Goal: Task Accomplishment & Management: Complete application form

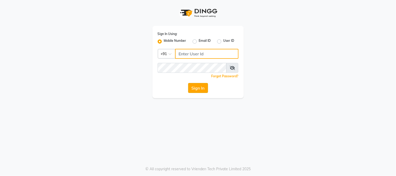
type input "8448189292"
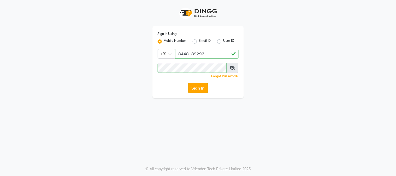
click at [196, 87] on button "Sign In" at bounding box center [198, 88] width 20 height 10
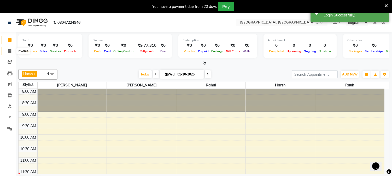
click at [9, 49] on icon at bounding box center [9, 51] width 3 height 4
select select "4884"
select select "service"
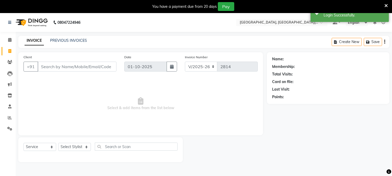
click at [387, 6] on icon at bounding box center [385, 5] width 3 height 5
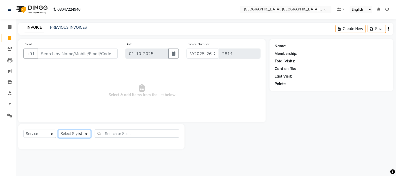
click at [77, 131] on select "Select Stylist [PERSON_NAME] [PERSON_NAME] GAURAV gulshan [PERSON_NAME] Manager…" at bounding box center [74, 134] width 33 height 8
select select "89451"
click at [58, 130] on select "Select Stylist [PERSON_NAME] [PERSON_NAME] GAURAV gulshan [PERSON_NAME] Manager…" at bounding box center [74, 134] width 33 height 8
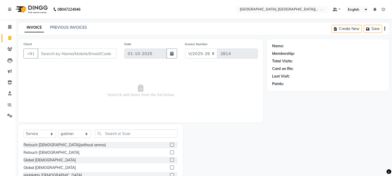
click at [116, 128] on div "Select Service Product Membership Package Voucher Prepaid Gift Card Select Styl…" at bounding box center [100, 162] width 164 height 77
click at [115, 131] on input "text" at bounding box center [136, 133] width 83 height 8
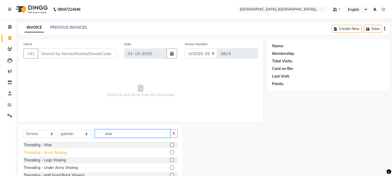
type input "wax"
click at [53, 153] on div "Threading - Arms Waxing" at bounding box center [44, 152] width 43 height 5
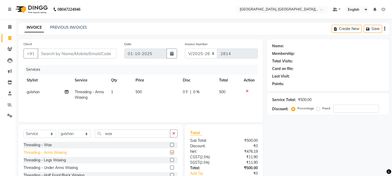
checkbox input "false"
click at [174, 134] on icon "button" at bounding box center [173, 133] width 3 height 4
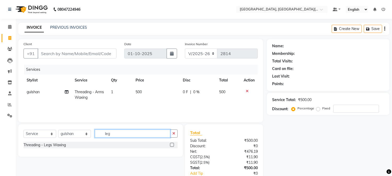
type input "leg"
click at [30, 148] on div "Threading - Legs Waxing" at bounding box center [100, 145] width 154 height 7
click at [35, 147] on div "Threading - Legs Waxing" at bounding box center [44, 144] width 42 height 5
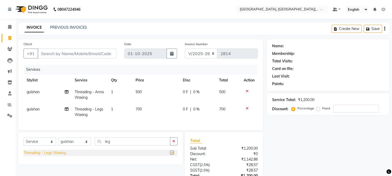
checkbox input "false"
click at [175, 145] on button "button" at bounding box center [174, 141] width 8 height 8
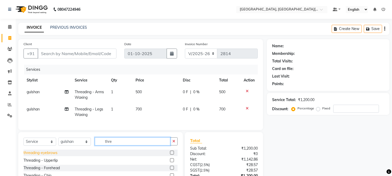
type input "thre"
click at [44, 155] on div "threading-eyebrows" at bounding box center [40, 152] width 34 height 5
checkbox input "false"
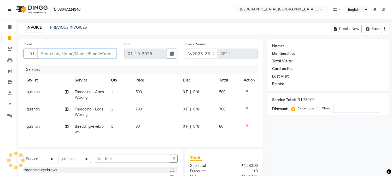
click at [89, 52] on input "Client" at bounding box center [77, 54] width 79 height 10
type input "9"
type input "0"
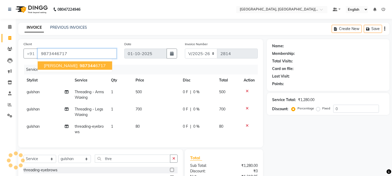
type input "9873446717"
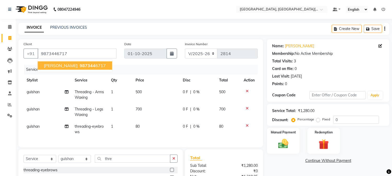
click at [79, 67] on ngb-highlight "987344 6717" at bounding box center [92, 65] width 27 height 5
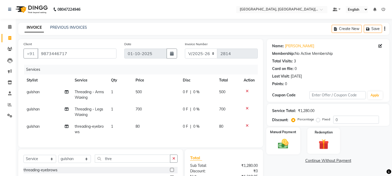
click at [280, 149] on img at bounding box center [282, 144] width 17 height 12
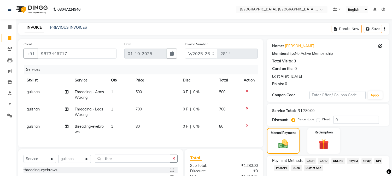
click at [379, 159] on span "UPI" at bounding box center [378, 161] width 8 height 6
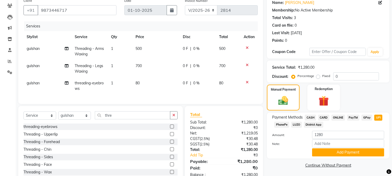
scroll to position [63, 0]
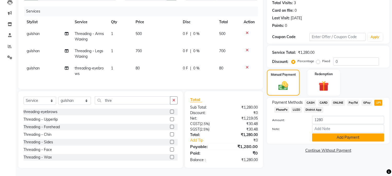
click at [346, 133] on button "Add Payment" at bounding box center [348, 137] width 72 height 8
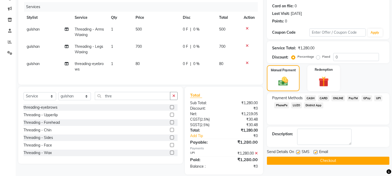
click at [353, 160] on button "Checkout" at bounding box center [328, 161] width 122 height 8
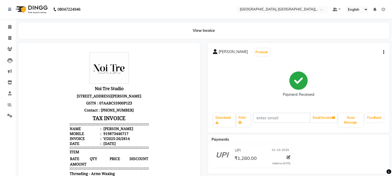
click at [14, 39] on li "Invoice" at bounding box center [8, 38] width 16 height 11
click at [8, 38] on icon at bounding box center [9, 38] width 3 height 4
select select "service"
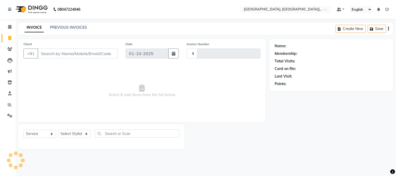
type input "2815"
select select "4884"
click at [71, 56] on input "Client" at bounding box center [78, 54] width 80 height 10
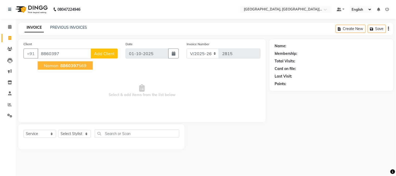
click at [73, 64] on span "8860397" at bounding box center [69, 65] width 18 height 5
type input "8860397569"
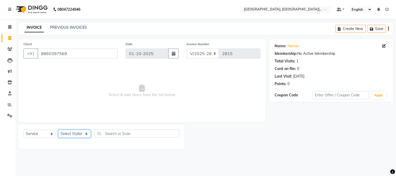
click at [72, 136] on select "Select Stylist [PERSON_NAME] [PERSON_NAME] GAURAV gulshan [PERSON_NAME] Manager…" at bounding box center [74, 134] width 33 height 8
select select "36851"
click at [58, 130] on select "Select Stylist [PERSON_NAME] [PERSON_NAME] GAURAV gulshan [PERSON_NAME] Manager…" at bounding box center [74, 134] width 33 height 8
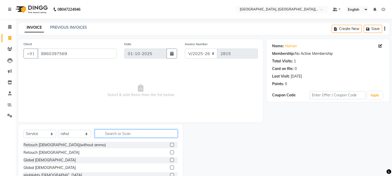
click at [114, 137] on input "text" at bounding box center [136, 133] width 83 height 8
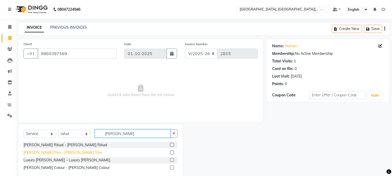
type input "[PERSON_NAME]"
click at [49, 151] on div "[PERSON_NAME] Trim - [PERSON_NAME] Trim" at bounding box center [62, 152] width 78 height 5
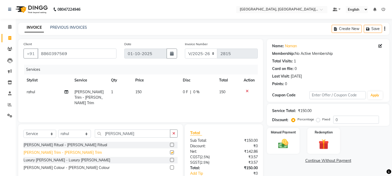
checkbox input "false"
click at [285, 145] on img at bounding box center [282, 144] width 17 height 12
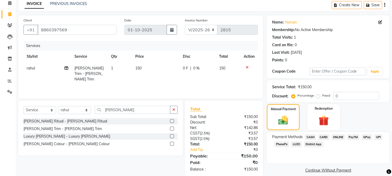
scroll to position [33, 0]
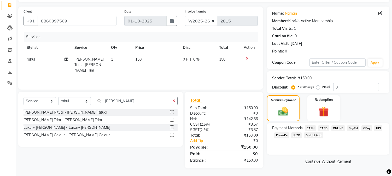
click at [377, 127] on span "UPI" at bounding box center [378, 128] width 8 height 6
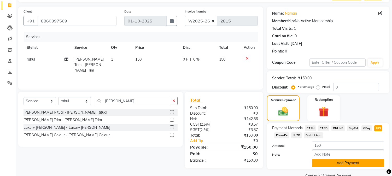
click at [337, 163] on button "Add Payment" at bounding box center [348, 163] width 72 height 8
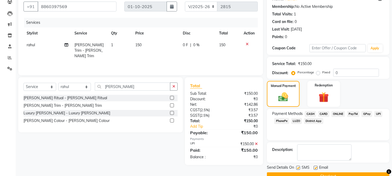
scroll to position [59, 0]
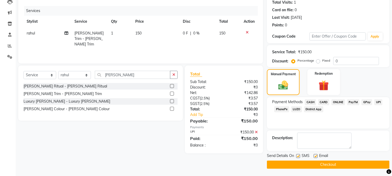
click at [357, 161] on button "Checkout" at bounding box center [328, 164] width 122 height 8
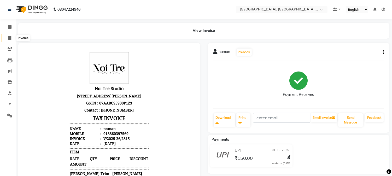
click at [10, 40] on icon at bounding box center [9, 38] width 3 height 4
select select "service"
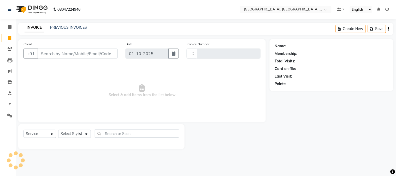
type input "2816"
select select "4884"
type input "b"
click at [66, 135] on select "Select Stylist [PERSON_NAME] [PERSON_NAME] GAURAV gulshan [PERSON_NAME] Manager…" at bounding box center [74, 134] width 33 height 8
select select "91890"
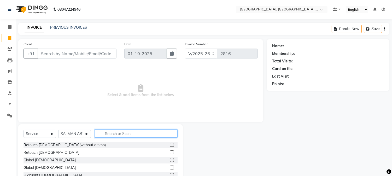
click at [116, 132] on input "text" at bounding box center [136, 133] width 83 height 8
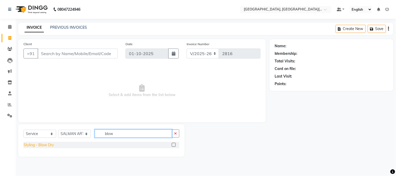
type input "blow"
click at [43, 147] on div "Styling - Blow Dry" at bounding box center [38, 144] width 30 height 5
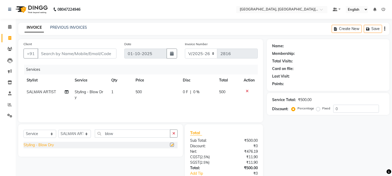
checkbox input "false"
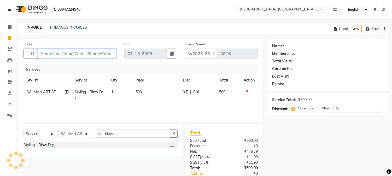
click at [71, 53] on input "Client" at bounding box center [77, 54] width 79 height 10
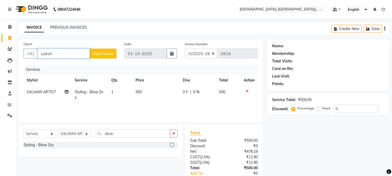
type input "[PERSON_NAME]"
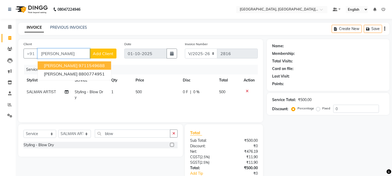
drag, startPoint x: 71, startPoint y: 53, endPoint x: 80, endPoint y: 53, distance: 9.1
click at [80, 53] on input "[PERSON_NAME]" at bounding box center [64, 54] width 52 height 10
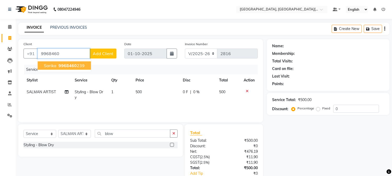
click at [56, 63] on button "sarika 9968460 239" at bounding box center [64, 65] width 53 height 8
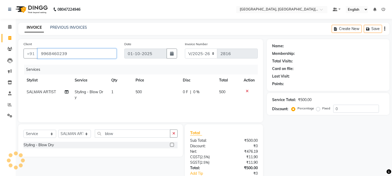
type input "9968460239"
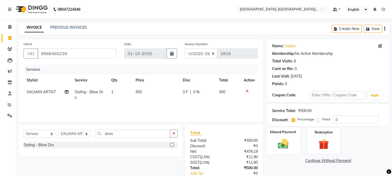
click at [282, 138] on img at bounding box center [282, 144] width 17 height 12
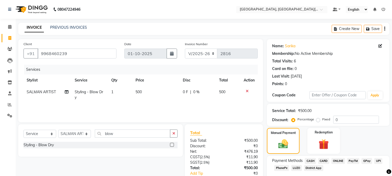
click at [379, 160] on span "UPI" at bounding box center [378, 161] width 8 height 6
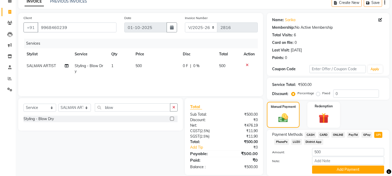
scroll to position [44, 0]
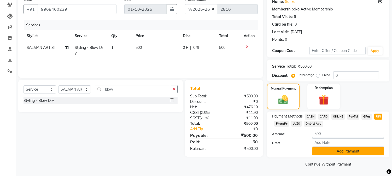
click at [341, 154] on button "Add Payment" at bounding box center [348, 151] width 72 height 8
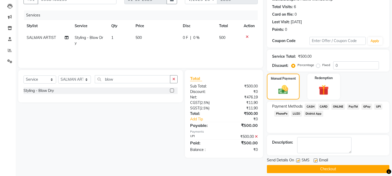
scroll to position [59, 0]
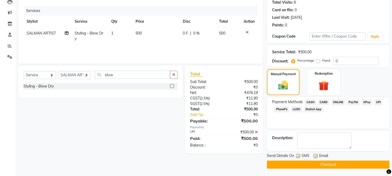
click at [359, 164] on button "Checkout" at bounding box center [328, 164] width 122 height 8
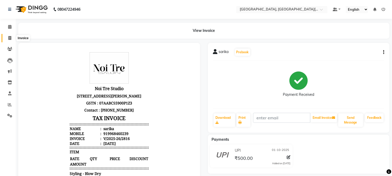
click at [9, 38] on icon at bounding box center [9, 38] width 3 height 4
select select "service"
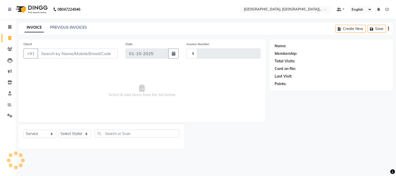
type input "2817"
select select "4884"
click at [67, 56] on input "Client" at bounding box center [78, 54] width 80 height 10
click at [76, 131] on select "Select Stylist [PERSON_NAME] [PERSON_NAME] GAURAV gulshan [PERSON_NAME] Manager…" at bounding box center [74, 134] width 33 height 8
select select "89451"
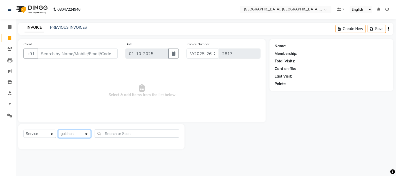
click at [58, 130] on select "Select Stylist [PERSON_NAME] [PERSON_NAME] GAURAV gulshan [PERSON_NAME] Manager…" at bounding box center [74, 134] width 33 height 8
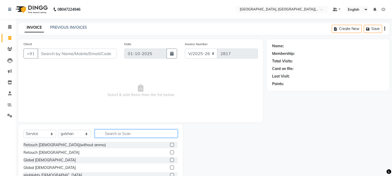
click at [106, 133] on input "text" at bounding box center [136, 133] width 83 height 8
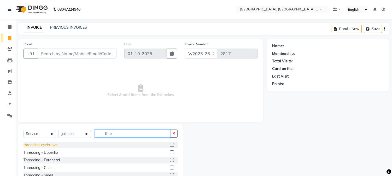
type input "thre"
click at [33, 146] on div "threading-eyebrows" at bounding box center [40, 144] width 34 height 5
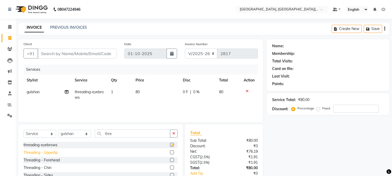
checkbox input "false"
click at [56, 153] on div "Threading - Upperlip" at bounding box center [40, 152] width 34 height 5
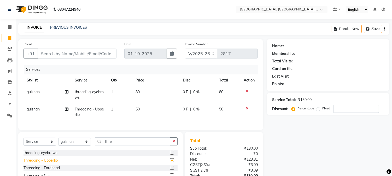
checkbox input "false"
click at [75, 57] on input "Client" at bounding box center [77, 54] width 79 height 10
type input "g"
type input "0"
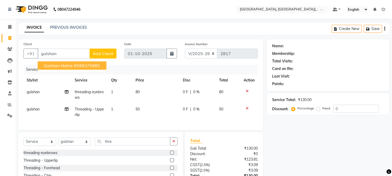
click at [124, 70] on div "Services" at bounding box center [142, 70] width 237 height 10
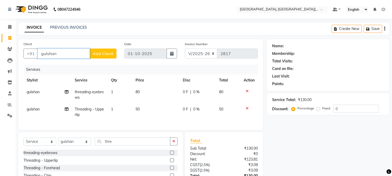
click at [77, 55] on input "gulshan" at bounding box center [64, 54] width 52 height 10
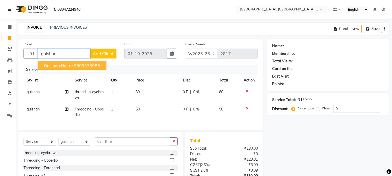
click at [66, 63] on span "gulshan noitre" at bounding box center [58, 65] width 29 height 5
type input "9599375985"
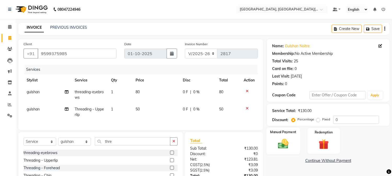
click at [286, 142] on img at bounding box center [282, 144] width 17 height 12
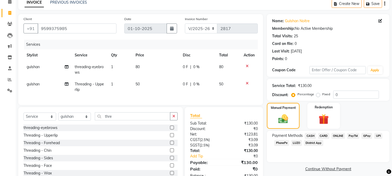
scroll to position [45, 0]
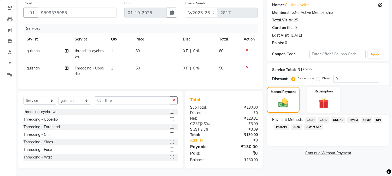
click at [379, 117] on span "UPI" at bounding box center [378, 120] width 8 height 6
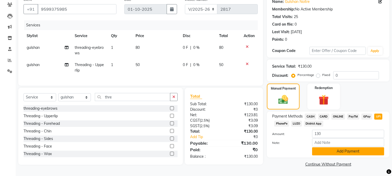
click at [331, 151] on button "Add Payment" at bounding box center [348, 151] width 72 height 8
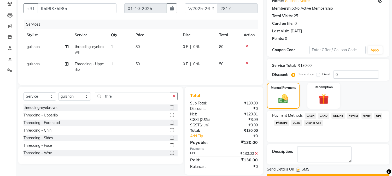
scroll to position [59, 0]
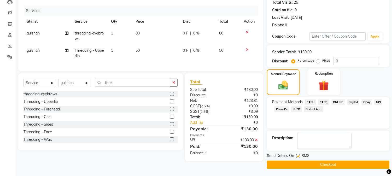
click at [338, 165] on button "Checkout" at bounding box center [328, 164] width 122 height 8
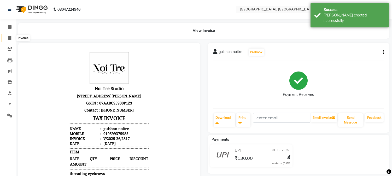
click at [6, 38] on span at bounding box center [9, 38] width 9 height 6
select select "service"
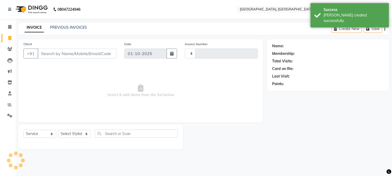
type input "2818"
select select "4884"
click at [9, 105] on icon at bounding box center [10, 105] width 4 height 4
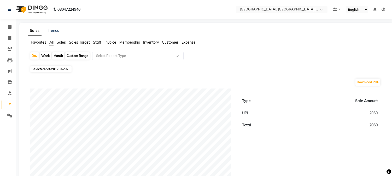
click at [59, 54] on div "Month" at bounding box center [58, 55] width 12 height 7
select select "10"
select select "2025"
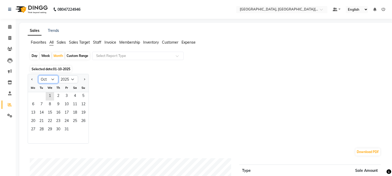
click at [49, 79] on select "Jan Feb Mar Apr May Jun [DATE] Aug Sep Oct Nov Dec" at bounding box center [48, 79] width 20 height 8
select select "9"
click at [38, 75] on select "Jan Feb Mar Apr May Jun [DATE] Aug Sep Oct Nov Dec" at bounding box center [48, 79] width 20 height 8
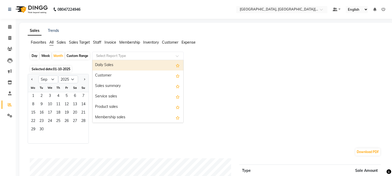
click at [103, 55] on input "text" at bounding box center [132, 55] width 75 height 5
click at [105, 68] on div "Daily Sales" at bounding box center [137, 65] width 91 height 10
select select "full_report"
select select "csv"
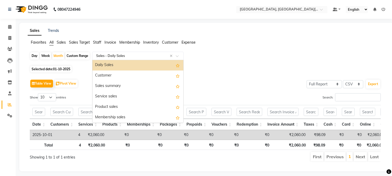
click at [114, 57] on input "text" at bounding box center [132, 55] width 75 height 5
click at [105, 66] on div "Daily Sales" at bounding box center [137, 65] width 91 height 10
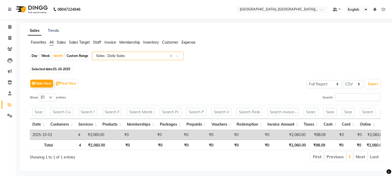
click at [98, 43] on span "Staff" at bounding box center [97, 42] width 8 height 5
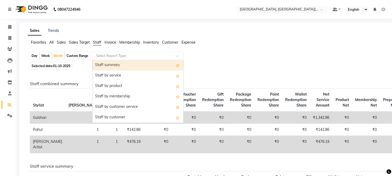
click at [103, 56] on input "text" at bounding box center [132, 55] width 75 height 5
click at [103, 65] on div "Staff summary" at bounding box center [137, 65] width 91 height 10
select select "full_report"
select select "csv"
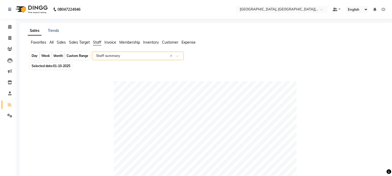
click at [56, 58] on div "Month" at bounding box center [58, 55] width 12 height 7
select select "10"
select select "2025"
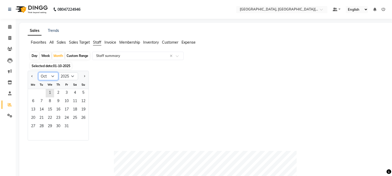
click at [51, 76] on select "Jan Feb Mar Apr May Jun [DATE] Aug Sep Oct Nov Dec" at bounding box center [48, 76] width 20 height 8
select select "9"
click at [38, 72] on select "Jan Feb Mar Apr May Jun [DATE] Aug Sep Oct Nov Dec" at bounding box center [48, 76] width 20 height 8
click at [31, 95] on span "1" at bounding box center [33, 93] width 8 height 8
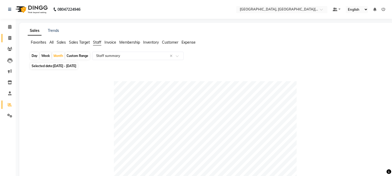
click at [6, 34] on link "Invoice" at bounding box center [8, 38] width 13 height 9
select select "service"
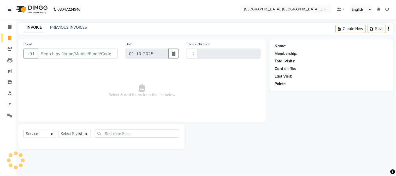
type input "2818"
select select "4884"
click at [71, 28] on link "PREVIOUS INVOICES" at bounding box center [68, 27] width 37 height 5
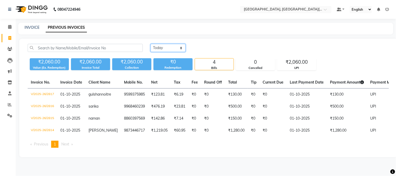
click at [180, 49] on select "[DATE] [DATE] Custom Range" at bounding box center [168, 48] width 35 height 8
click at [151, 44] on select "[DATE] [DATE] Custom Range" at bounding box center [168, 48] width 35 height 8
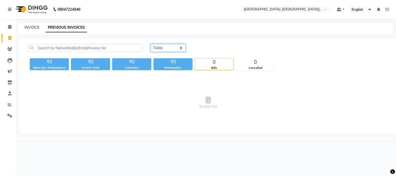
click at [181, 48] on select "[DATE] [DATE] Custom Range" at bounding box center [168, 48] width 35 height 8
select select "range"
click at [151, 44] on select "[DATE] [DATE] Custom Range" at bounding box center [168, 48] width 35 height 8
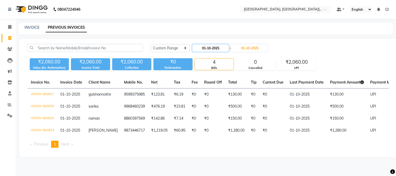
click at [215, 46] on input "01-10-2025" at bounding box center [210, 47] width 37 height 7
select select "10"
select select "2025"
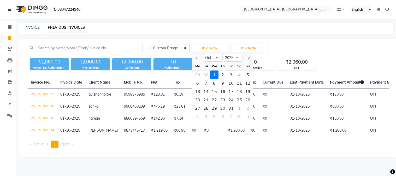
click at [197, 74] on div "29" at bounding box center [198, 74] width 8 height 8
type input "[DATE]"
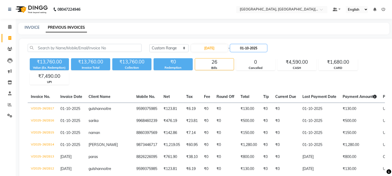
click at [246, 47] on input "01-10-2025" at bounding box center [248, 47] width 37 height 7
select select "10"
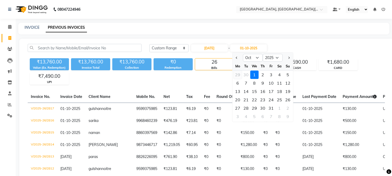
click at [237, 73] on div "29" at bounding box center [237, 74] width 8 height 8
type input "[DATE]"
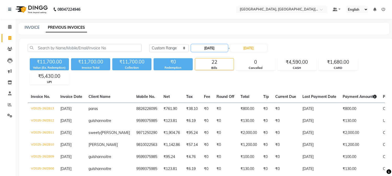
click at [208, 47] on input "[DATE]" at bounding box center [209, 47] width 37 height 7
select select "9"
select select "2025"
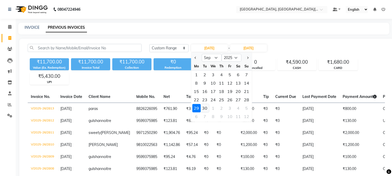
click at [205, 108] on div "30" at bounding box center [204, 108] width 8 height 8
type input "[DATE]"
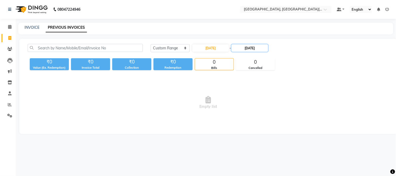
click at [253, 47] on input "[DATE]" at bounding box center [249, 47] width 37 height 7
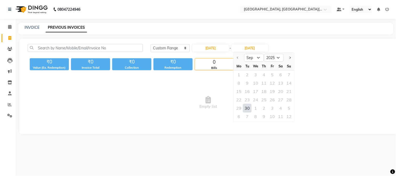
click at [247, 106] on div "30" at bounding box center [247, 108] width 8 height 8
type input "[DATE]"
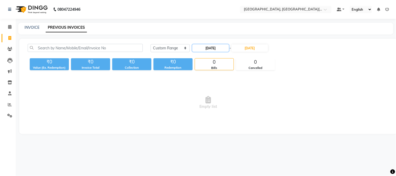
click at [217, 47] on input "[DATE]" at bounding box center [210, 47] width 37 height 7
select select "9"
select select "2025"
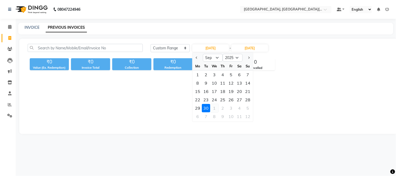
click at [216, 106] on div "1" at bounding box center [214, 108] width 8 height 8
type input "01-10-2025"
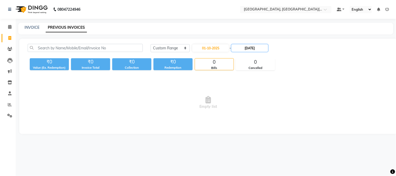
click at [257, 46] on input "[DATE]" at bounding box center [249, 47] width 37 height 7
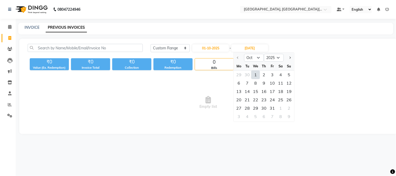
click at [255, 73] on div "1" at bounding box center [255, 74] width 8 height 8
type input "01-10-2025"
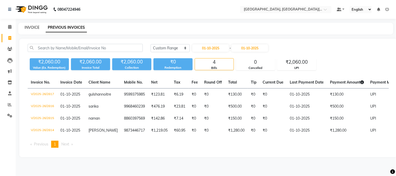
click at [34, 26] on link "INVOICE" at bounding box center [32, 27] width 15 height 5
select select "4884"
select select "service"
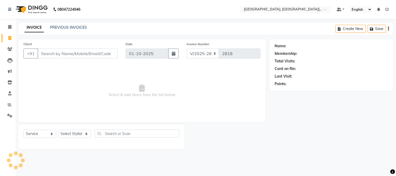
click at [105, 54] on input "Client" at bounding box center [78, 54] width 80 height 10
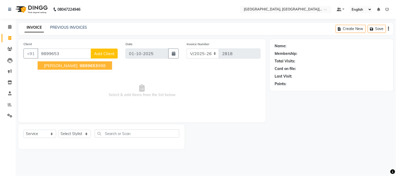
click at [80, 65] on span "9899653" at bounding box center [89, 65] width 18 height 5
type input "9899653998"
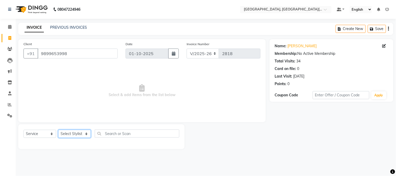
click at [67, 133] on select "Select Stylist [PERSON_NAME] [PERSON_NAME] GAURAV gulshan [PERSON_NAME] Manager…" at bounding box center [74, 134] width 33 height 8
select select "29621"
click at [58, 130] on select "Select Stylist [PERSON_NAME] [PERSON_NAME] GAURAV gulshan [PERSON_NAME] Manager…" at bounding box center [74, 134] width 33 height 8
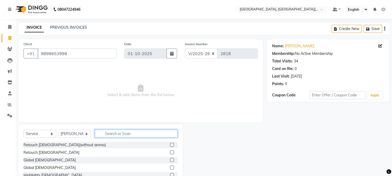
click at [118, 134] on input "text" at bounding box center [136, 133] width 83 height 8
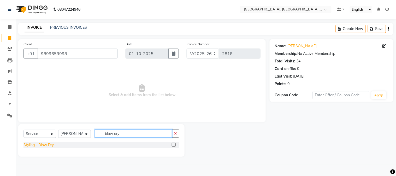
type input "blow dry"
click at [39, 147] on div "Styling - Blow Dry" at bounding box center [38, 144] width 30 height 5
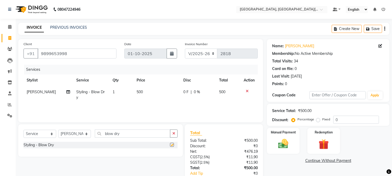
checkbox input "false"
click at [286, 139] on img at bounding box center [282, 144] width 17 height 12
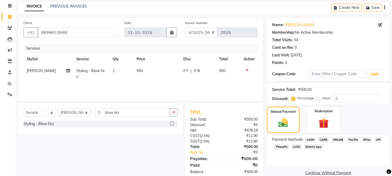
scroll to position [33, 0]
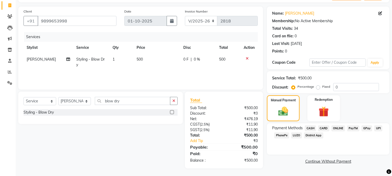
click at [379, 127] on span "UPI" at bounding box center [378, 128] width 8 height 6
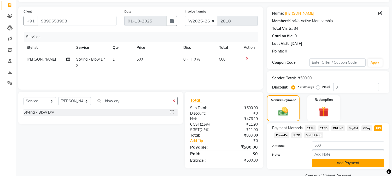
click at [348, 161] on button "Add Payment" at bounding box center [348, 163] width 72 height 8
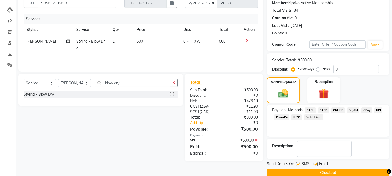
scroll to position [59, 0]
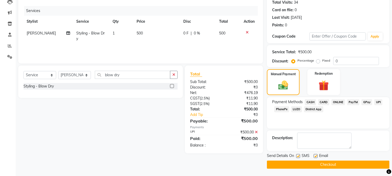
click at [334, 164] on button "Checkout" at bounding box center [328, 164] width 122 height 8
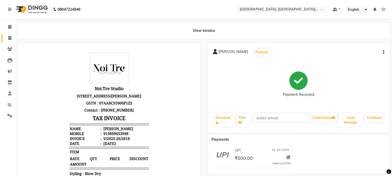
click at [11, 37] on icon at bounding box center [9, 38] width 3 height 4
select select "service"
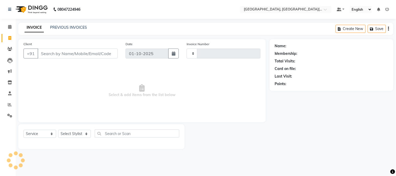
type input "2819"
select select "4884"
click at [73, 54] on input "Client" at bounding box center [78, 54] width 80 height 10
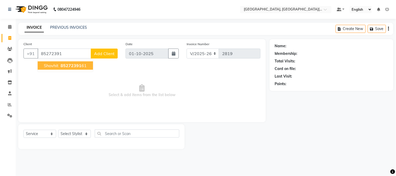
click at [73, 61] on ngb-typeahead-window "shovhit 85272391 61" at bounding box center [65, 65] width 56 height 13
click at [71, 63] on span "85272391" at bounding box center [71, 65] width 21 height 5
type input "8527239161"
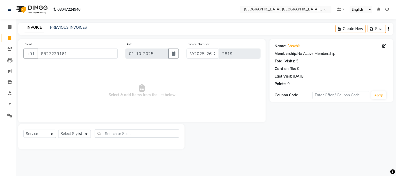
drag, startPoint x: 81, startPoint y: 127, endPoint x: 78, endPoint y: 130, distance: 4.1
click at [81, 127] on div "Select Service Product Membership Package Voucher Prepaid Gift Card Select Styl…" at bounding box center [101, 136] width 166 height 25
click at [77, 131] on select "Select Stylist [PERSON_NAME] [PERSON_NAME] GAURAV gulshan [PERSON_NAME] Manager…" at bounding box center [74, 134] width 33 height 8
select select "36851"
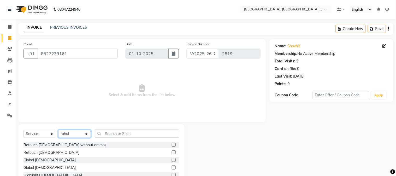
click at [76, 133] on select "Select Stylist [PERSON_NAME] [PERSON_NAME] GAURAV gulshan [PERSON_NAME] Manager…" at bounding box center [74, 134] width 33 height 8
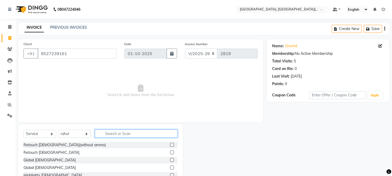
click at [114, 133] on input "text" at bounding box center [136, 133] width 83 height 8
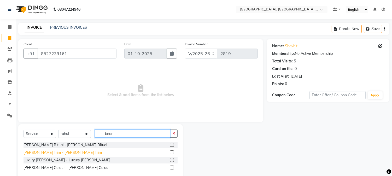
type input "bear"
click at [41, 152] on div "[PERSON_NAME] Trim - [PERSON_NAME] Trim" at bounding box center [62, 152] width 78 height 5
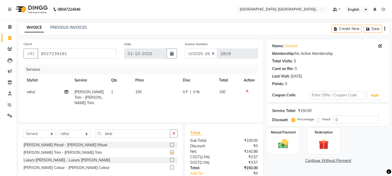
checkbox input "false"
click at [281, 146] on img at bounding box center [282, 144] width 17 height 12
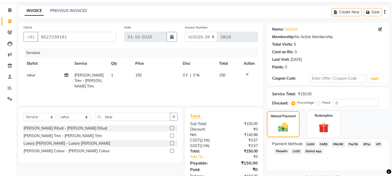
scroll to position [33, 0]
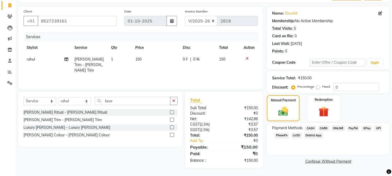
click at [375, 127] on span "UPI" at bounding box center [378, 128] width 8 height 6
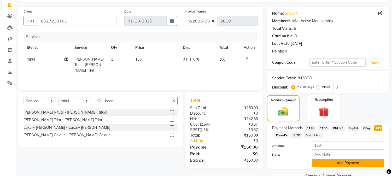
click at [342, 164] on button "Add Payment" at bounding box center [348, 163] width 72 height 8
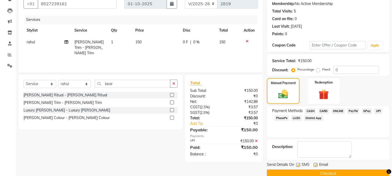
scroll to position [59, 0]
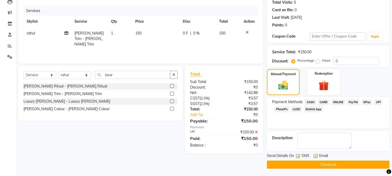
click at [340, 165] on button "Checkout" at bounding box center [328, 164] width 122 height 8
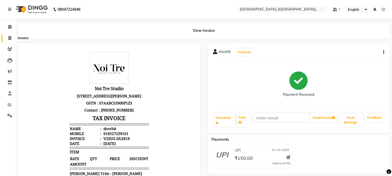
click at [9, 38] on icon at bounding box center [9, 38] width 3 height 4
select select "service"
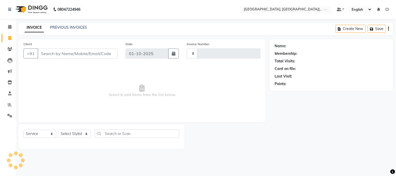
type input "2820"
select select "4884"
click at [64, 27] on link "PREVIOUS INVOICES" at bounding box center [68, 27] width 37 height 5
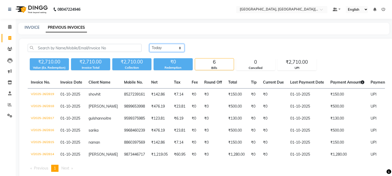
click at [179, 48] on select "[DATE] [DATE] Custom Range" at bounding box center [166, 48] width 35 height 8
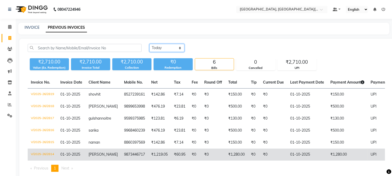
scroll to position [22, 0]
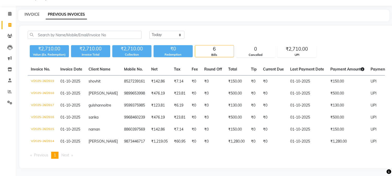
click at [30, 12] on link "INVOICE" at bounding box center [32, 14] width 15 height 5
select select "service"
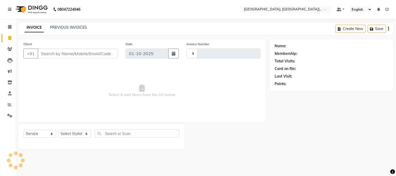
type input "2820"
select select "4884"
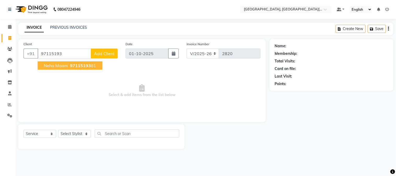
click at [66, 68] on button "neha maam 97115193 81" at bounding box center [70, 65] width 65 height 8
type input "9711519381"
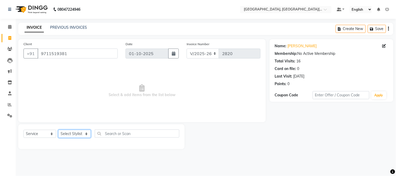
click at [74, 133] on select "Select Stylist [PERSON_NAME] [PERSON_NAME] GAURAV gulshan [PERSON_NAME] Manager…" at bounding box center [74, 134] width 33 height 8
select select "89451"
click at [58, 130] on select "Select Stylist [PERSON_NAME] [PERSON_NAME] GAURAV gulshan [PERSON_NAME] Manager…" at bounding box center [74, 134] width 33 height 8
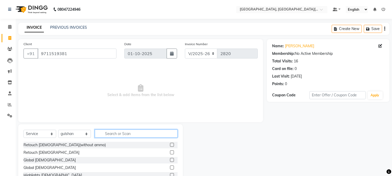
click at [118, 131] on input "text" at bounding box center [136, 133] width 83 height 8
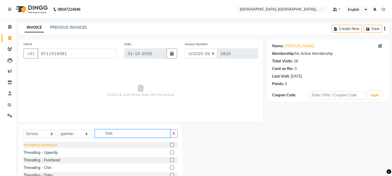
type input "THR"
click at [40, 146] on div "threading-eyebrows" at bounding box center [40, 144] width 34 height 5
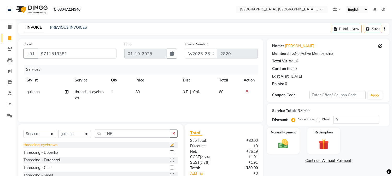
checkbox input "false"
click at [282, 140] on img at bounding box center [282, 144] width 17 height 12
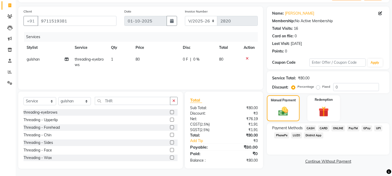
scroll to position [33, 0]
click at [379, 125] on span "UPI" at bounding box center [378, 128] width 8 height 6
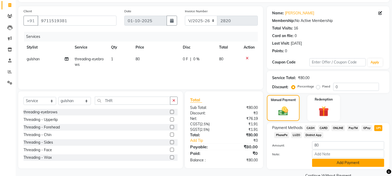
click at [347, 161] on button "Add Payment" at bounding box center [348, 163] width 72 height 8
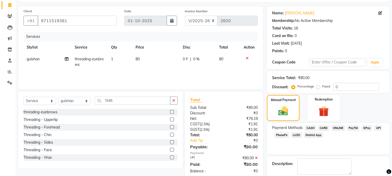
scroll to position [59, 0]
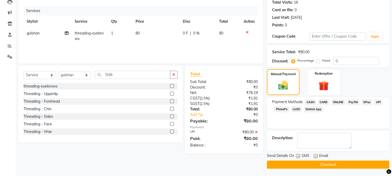
click at [337, 163] on button "Checkout" at bounding box center [328, 164] width 122 height 8
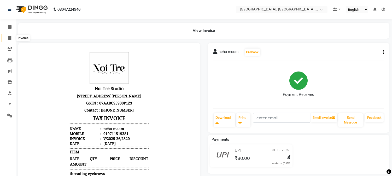
click at [8, 37] on icon at bounding box center [9, 38] width 3 height 4
select select "service"
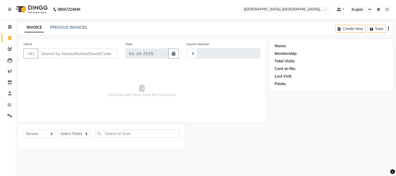
type input "2821"
select select "4884"
click at [8, 105] on icon at bounding box center [10, 105] width 4 height 4
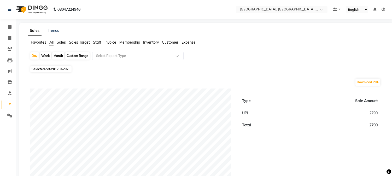
click at [57, 55] on div "Month" at bounding box center [58, 55] width 12 height 7
select select "10"
select select "2025"
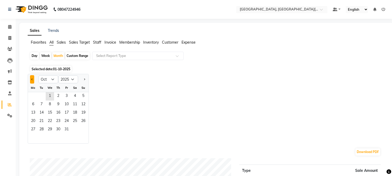
click at [32, 79] on span "Previous month" at bounding box center [32, 79] width 2 height 2
select select "9"
click at [41, 129] on span "30" at bounding box center [41, 129] width 8 height 8
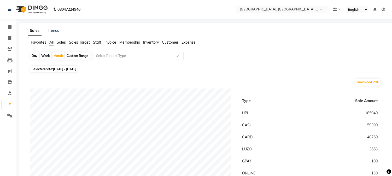
click at [128, 55] on input "text" at bounding box center [132, 55] width 75 height 5
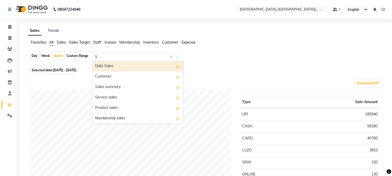
type input "ST"
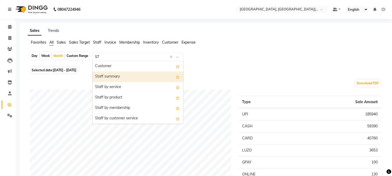
click at [116, 76] on div "Staff summary" at bounding box center [137, 76] width 91 height 10
select select "full_report"
select select "csv"
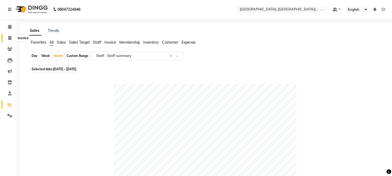
click at [8, 37] on icon at bounding box center [9, 38] width 3 height 4
select select "service"
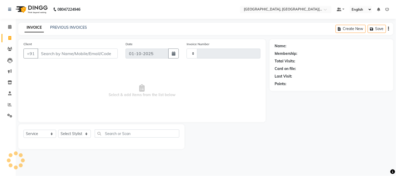
type input "2821"
select select "4884"
click at [73, 51] on input "Client" at bounding box center [78, 54] width 80 height 10
click at [60, 134] on select "Select Stylist [PERSON_NAME] [PERSON_NAME] GAURAV gulshan [PERSON_NAME] Manager…" at bounding box center [74, 134] width 33 height 8
select select "89451"
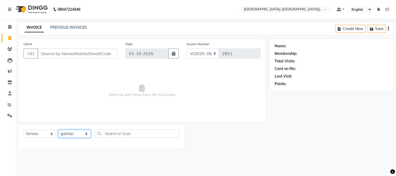
click at [58, 130] on select "Select Stylist [PERSON_NAME] [PERSON_NAME] GAURAV gulshan [PERSON_NAME] Manager…" at bounding box center [74, 134] width 33 height 8
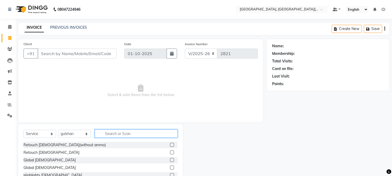
click at [112, 134] on input "text" at bounding box center [136, 133] width 83 height 8
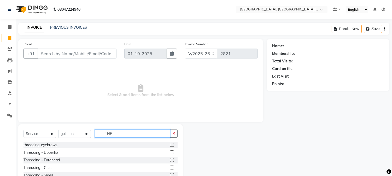
type input "THR"
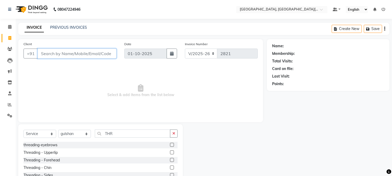
click at [100, 52] on input "Client" at bounding box center [77, 54] width 79 height 10
type input "8750201260"
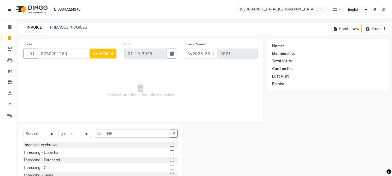
click at [107, 56] on span "Add Client" at bounding box center [103, 53] width 21 height 5
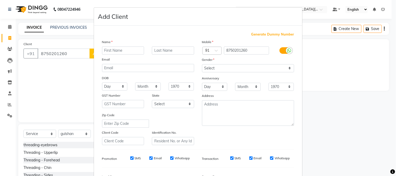
click at [71, 52] on ngb-modal-window "Add Client Generate Dummy Number Name Email DOB Day 01 02 03 04 05 06 07 08 09 …" at bounding box center [198, 88] width 396 height 176
click at [84, 106] on ngb-modal-window "Add Client Generate Dummy Number Name Email DOB Day 01 02 03 04 05 06 07 08 09 …" at bounding box center [198, 88] width 396 height 176
click at [77, 50] on ngb-modal-window "Add Client Generate Dummy Number Name Email DOB Day 01 02 03 04 05 06 07 08 09 …" at bounding box center [198, 88] width 396 height 176
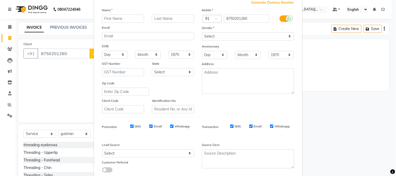
scroll to position [65, 0]
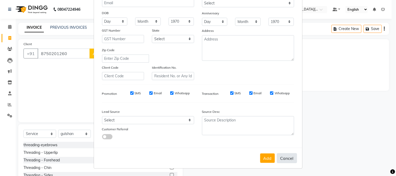
click at [281, 157] on button "Cancel" at bounding box center [287, 158] width 20 height 10
select select
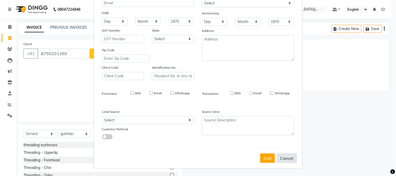
select select
checkbox input "false"
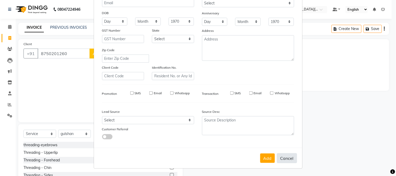
checkbox input "false"
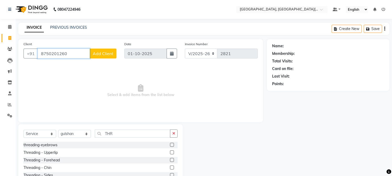
click at [75, 50] on input "8750201260" at bounding box center [64, 54] width 52 height 10
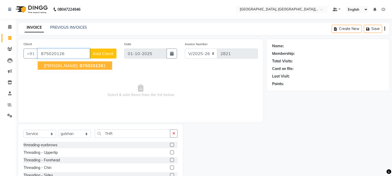
type input "8750201260"
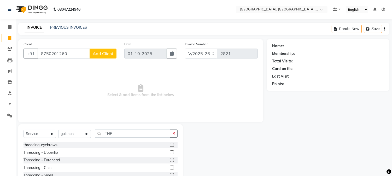
click at [100, 53] on span "Add Client" at bounding box center [103, 53] width 21 height 5
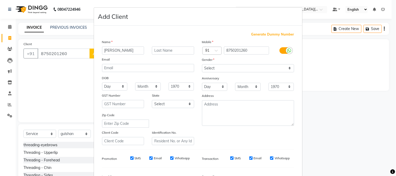
type input "[PERSON_NAME]"
click at [217, 70] on select "Select [DEMOGRAPHIC_DATA] [DEMOGRAPHIC_DATA] Other Prefer Not To Say" at bounding box center [248, 68] width 92 height 8
select select "[DEMOGRAPHIC_DATA]"
click at [202, 64] on select "Select [DEMOGRAPHIC_DATA] [DEMOGRAPHIC_DATA] Other Prefer Not To Say" at bounding box center [248, 68] width 92 height 8
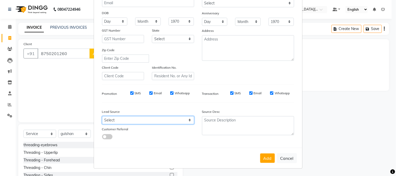
click at [145, 121] on select "Select Walk-in Referral Internet Friend Word of Mouth Advertisement Facebook Ju…" at bounding box center [148, 120] width 92 height 8
select select "32608"
click at [102, 116] on select "Select Walk-in Referral Internet Friend Word of Mouth Advertisement Facebook Ju…" at bounding box center [148, 120] width 92 height 8
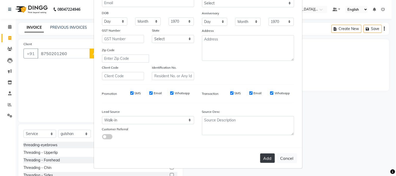
click at [264, 157] on button "Add" at bounding box center [267, 157] width 15 height 9
select select
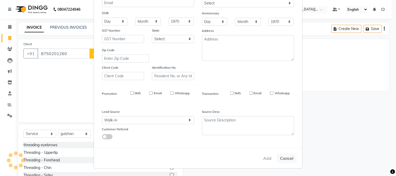
select select
checkbox input "false"
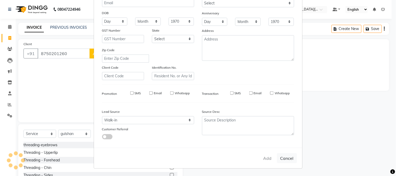
checkbox input "false"
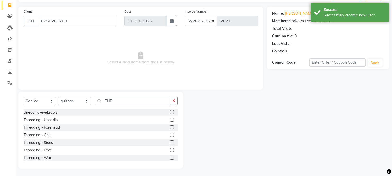
scroll to position [33, 0]
click at [39, 112] on div "threading-eyebrows" at bounding box center [40, 111] width 34 height 5
checkbox input "false"
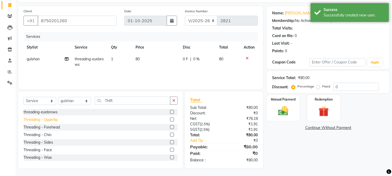
click at [49, 119] on div "Threading - Upperlip" at bounding box center [40, 119] width 34 height 5
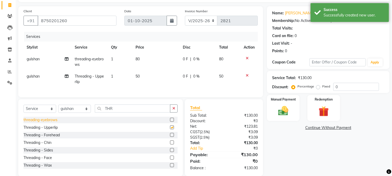
checkbox input "false"
click at [45, 138] on div "Threading - Forehead" at bounding box center [41, 134] width 36 height 5
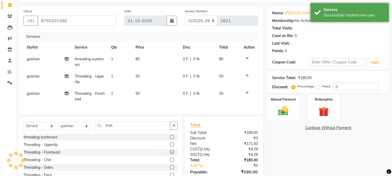
checkbox input "false"
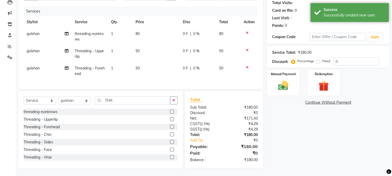
scroll to position [63, 0]
click at [290, 80] on img at bounding box center [282, 86] width 17 height 12
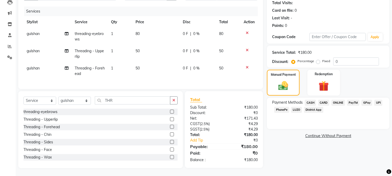
click at [311, 100] on span "CASH" at bounding box center [309, 103] width 11 height 6
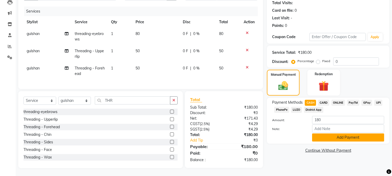
click at [353, 133] on button "Add Payment" at bounding box center [348, 137] width 72 height 8
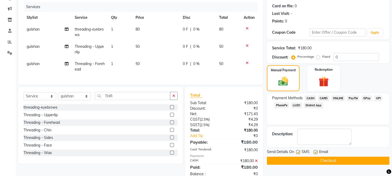
click at [329, 159] on button "Checkout" at bounding box center [328, 161] width 122 height 8
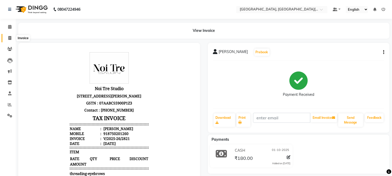
click at [7, 36] on span at bounding box center [9, 38] width 9 height 6
select select "service"
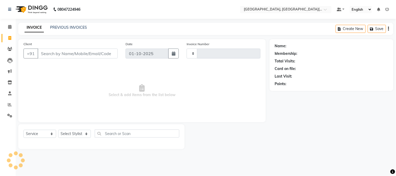
type input "2822"
select select "4884"
click at [74, 132] on select "Select Stylist" at bounding box center [74, 134] width 33 height 8
select select "29621"
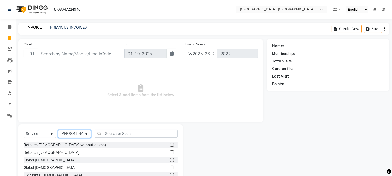
click at [74, 132] on select "Select Stylist [PERSON_NAME] [PERSON_NAME] GAURAV gulshan [PERSON_NAME] Manager…" at bounding box center [74, 134] width 33 height 8
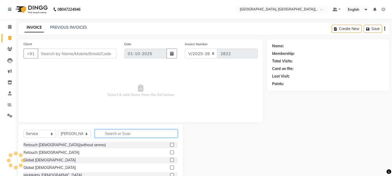
click at [115, 134] on input "text" at bounding box center [136, 133] width 83 height 8
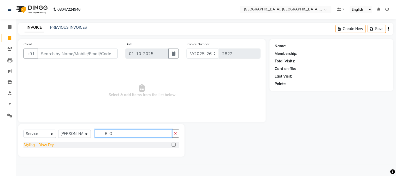
type input "BLO"
click at [32, 145] on div "Styling - Blow Dry" at bounding box center [38, 144] width 30 height 5
checkbox input "false"
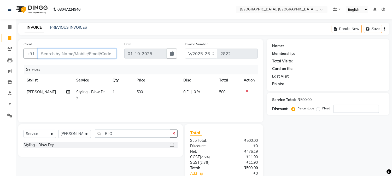
click at [95, 52] on input "Client" at bounding box center [77, 54] width 79 height 10
type input "8"
type input "0"
type input "8527764108"
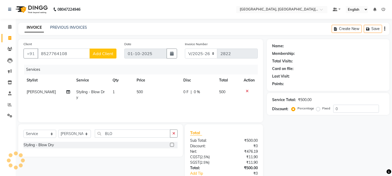
click at [104, 54] on span "Add Client" at bounding box center [103, 53] width 21 height 5
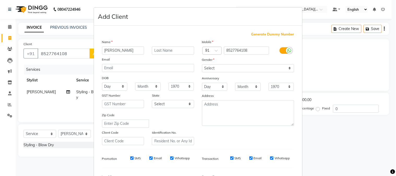
type input "[PERSON_NAME]"
click at [229, 68] on select "Select [DEMOGRAPHIC_DATA] [DEMOGRAPHIC_DATA] Other Prefer Not To Say" at bounding box center [248, 68] width 92 height 8
select select "[DEMOGRAPHIC_DATA]"
click at [202, 64] on select "Select [DEMOGRAPHIC_DATA] [DEMOGRAPHIC_DATA] Other Prefer Not To Say" at bounding box center [248, 68] width 92 height 8
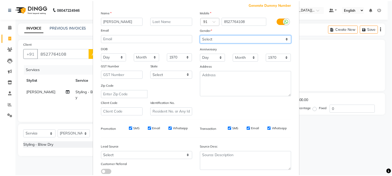
scroll to position [65, 0]
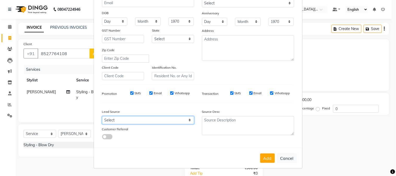
drag, startPoint x: 135, startPoint y: 118, endPoint x: 128, endPoint y: 118, distance: 7.0
click at [134, 118] on select "Select Walk-in Referral Internet Friend Word of Mouth Advertisement Facebook Ju…" at bounding box center [148, 120] width 92 height 8
select select "32608"
click at [102, 116] on select "Select Walk-in Referral Internet Friend Word of Mouth Advertisement Facebook Ju…" at bounding box center [148, 120] width 92 height 8
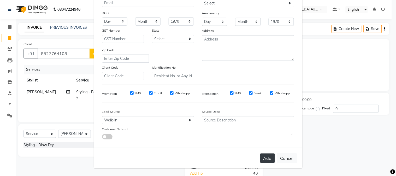
click at [267, 157] on button "Add" at bounding box center [267, 157] width 15 height 9
select select
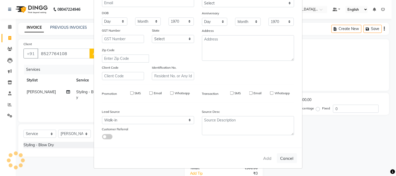
select select
checkbox input "false"
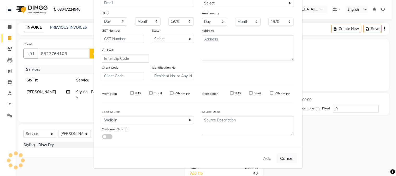
checkbox input "false"
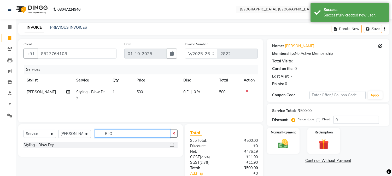
drag, startPoint x: 119, startPoint y: 135, endPoint x: 106, endPoint y: 129, distance: 13.8
click at [106, 129] on input "BLO" at bounding box center [132, 133] width 75 height 8
click at [131, 137] on div "Select Service Product Membership Package Voucher Prepaid Gift Card Select Styl…" at bounding box center [100, 135] width 154 height 12
click at [121, 131] on input "LOB" at bounding box center [132, 133] width 75 height 8
drag, startPoint x: 121, startPoint y: 131, endPoint x: 89, endPoint y: 130, distance: 31.9
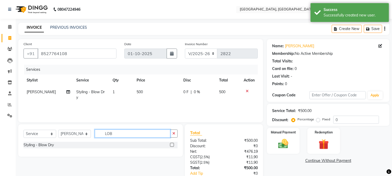
click at [89, 130] on div "Select Service Product Membership Package Voucher Prepaid Gift Card Select Styl…" at bounding box center [100, 135] width 154 height 12
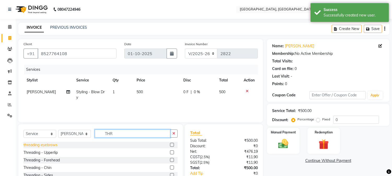
type input "THR"
click at [45, 144] on div "threading-eyebrows" at bounding box center [40, 144] width 34 height 5
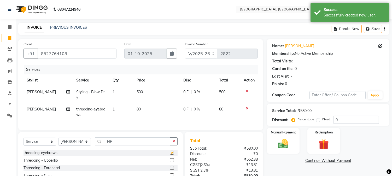
checkbox input "false"
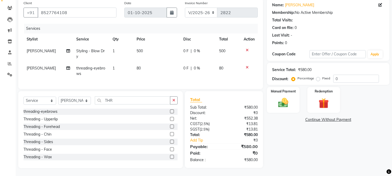
scroll to position [0, 0]
click at [47, 120] on div "Threading - Upperlip" at bounding box center [40, 119] width 34 height 5
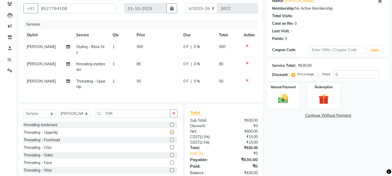
checkbox input "false"
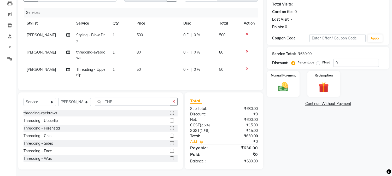
scroll to position [63, 0]
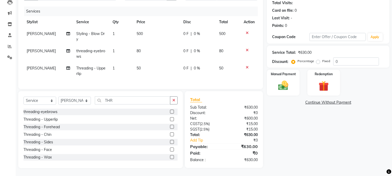
click at [40, 49] on td "[PERSON_NAME]" at bounding box center [48, 53] width 50 height 17
select select "29621"
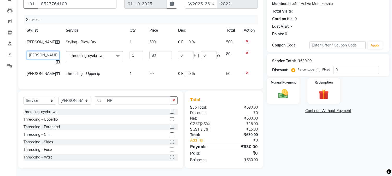
click at [43, 51] on select "[PERSON_NAME] [PERSON_NAME] GAURAV gulshan [PERSON_NAME] Manager [PERSON_NAME] …" at bounding box center [43, 55] width 33 height 8
select select "89451"
click at [35, 71] on span "[PERSON_NAME]" at bounding box center [41, 73] width 29 height 5
select select "29621"
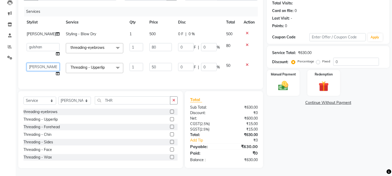
click at [42, 67] on select "[PERSON_NAME] [PERSON_NAME] GAURAV gulshan [PERSON_NAME] Manager [PERSON_NAME] …" at bounding box center [43, 67] width 33 height 8
select select "89451"
click at [286, 80] on img at bounding box center [282, 86] width 17 height 12
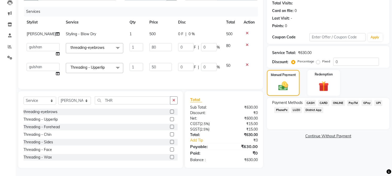
click at [378, 100] on span "UPI" at bounding box center [378, 103] width 8 height 6
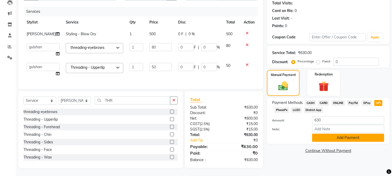
click at [345, 134] on button "Add Payment" at bounding box center [348, 138] width 72 height 8
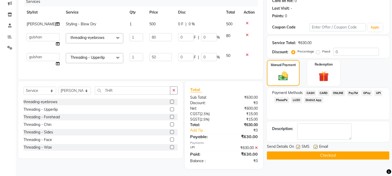
scroll to position [78, 0]
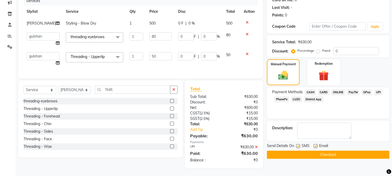
click at [329, 151] on button "Checkout" at bounding box center [328, 155] width 122 height 8
